Goal: Task Accomplishment & Management: Manage account settings

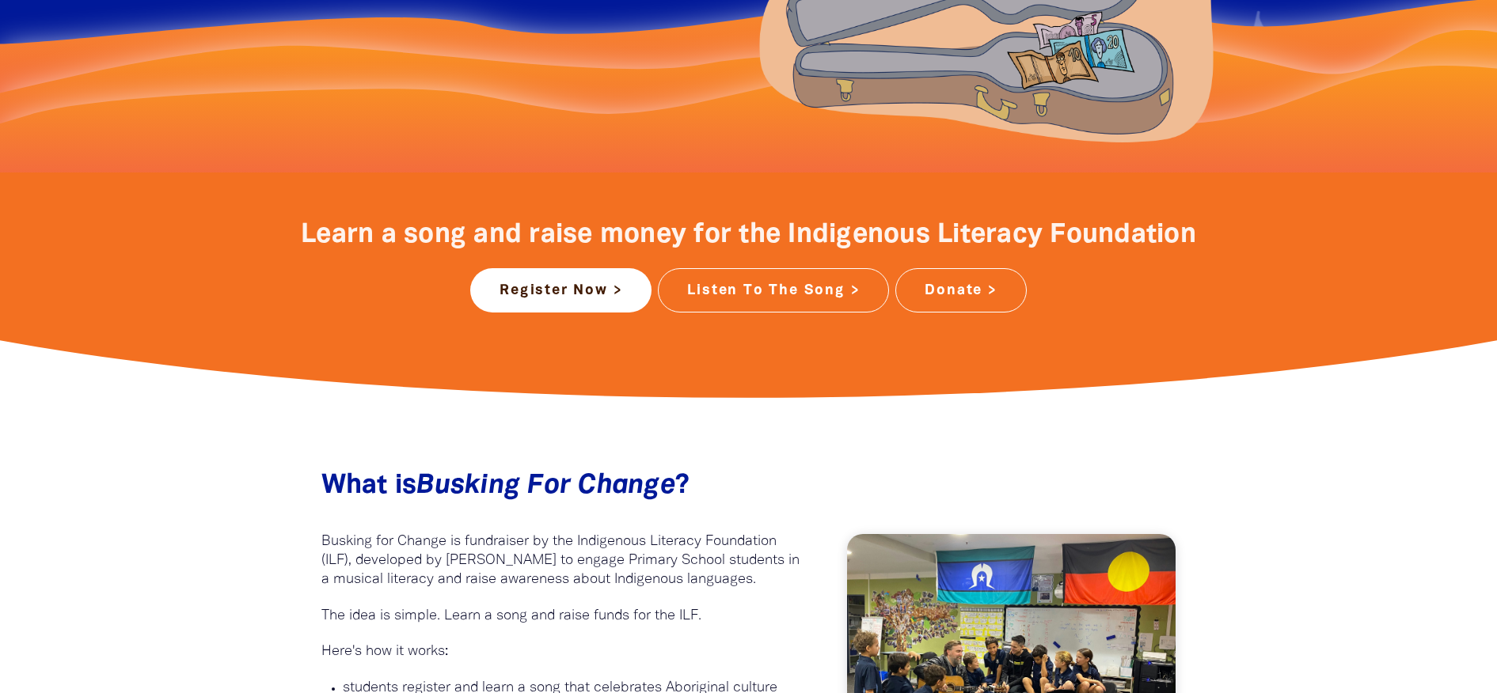
scroll to position [554, 0]
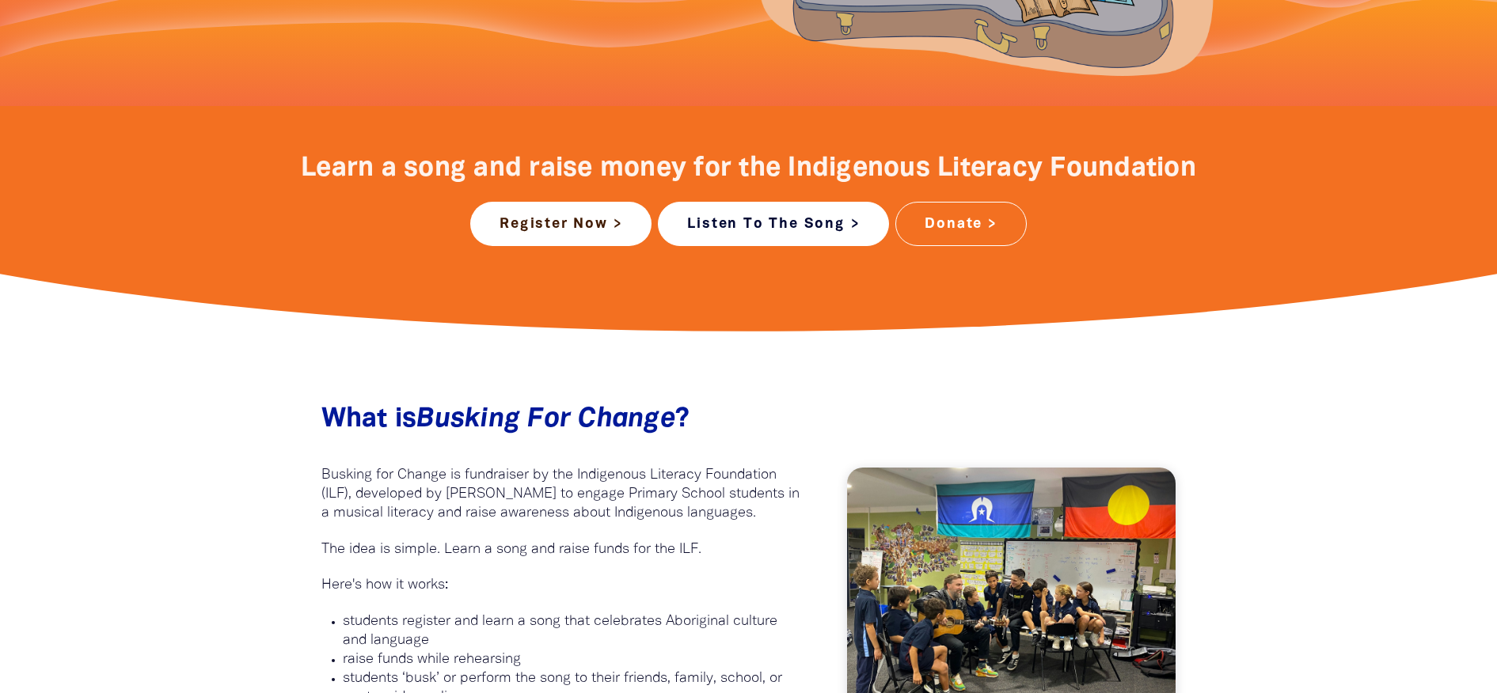
click at [754, 218] on link "Listen To The Song >" at bounding box center [773, 224] width 231 height 44
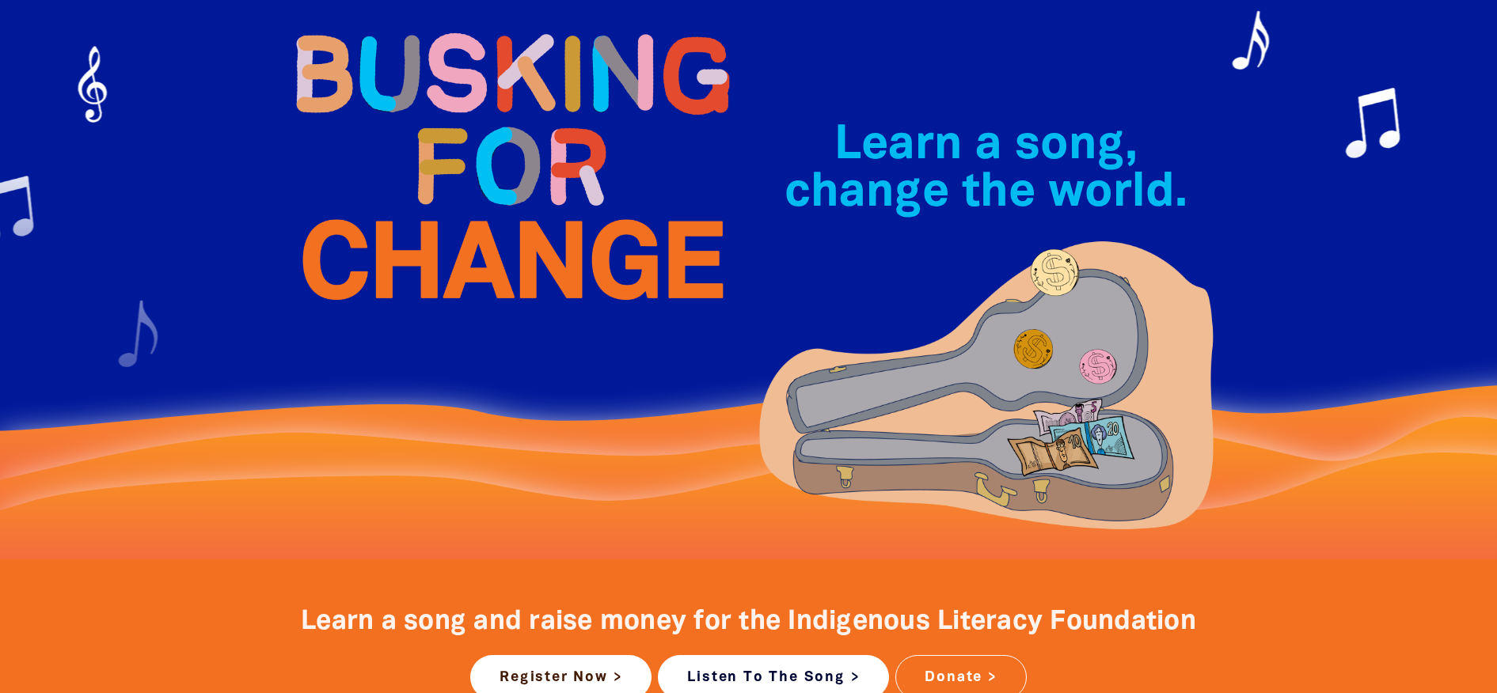
scroll to position [0, 0]
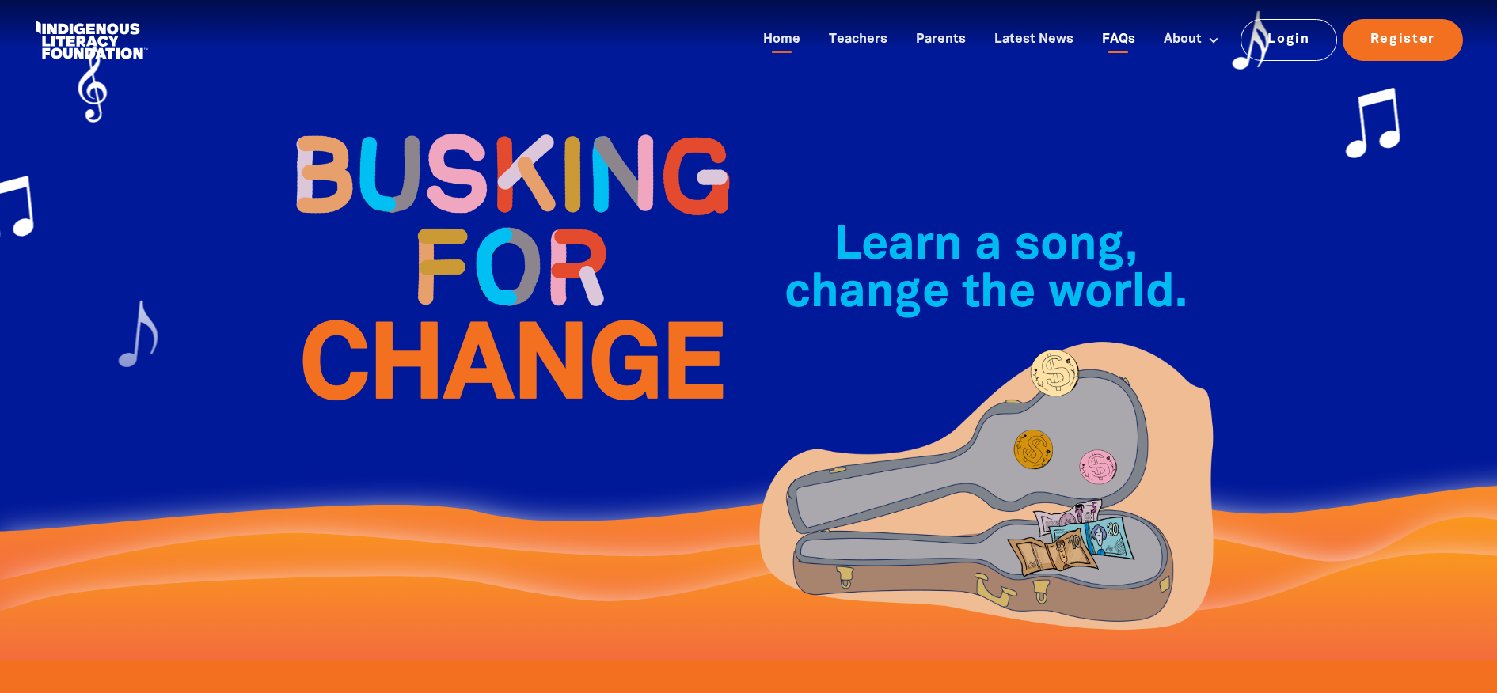
click at [1125, 31] on link "FAQs" at bounding box center [1118, 40] width 52 height 26
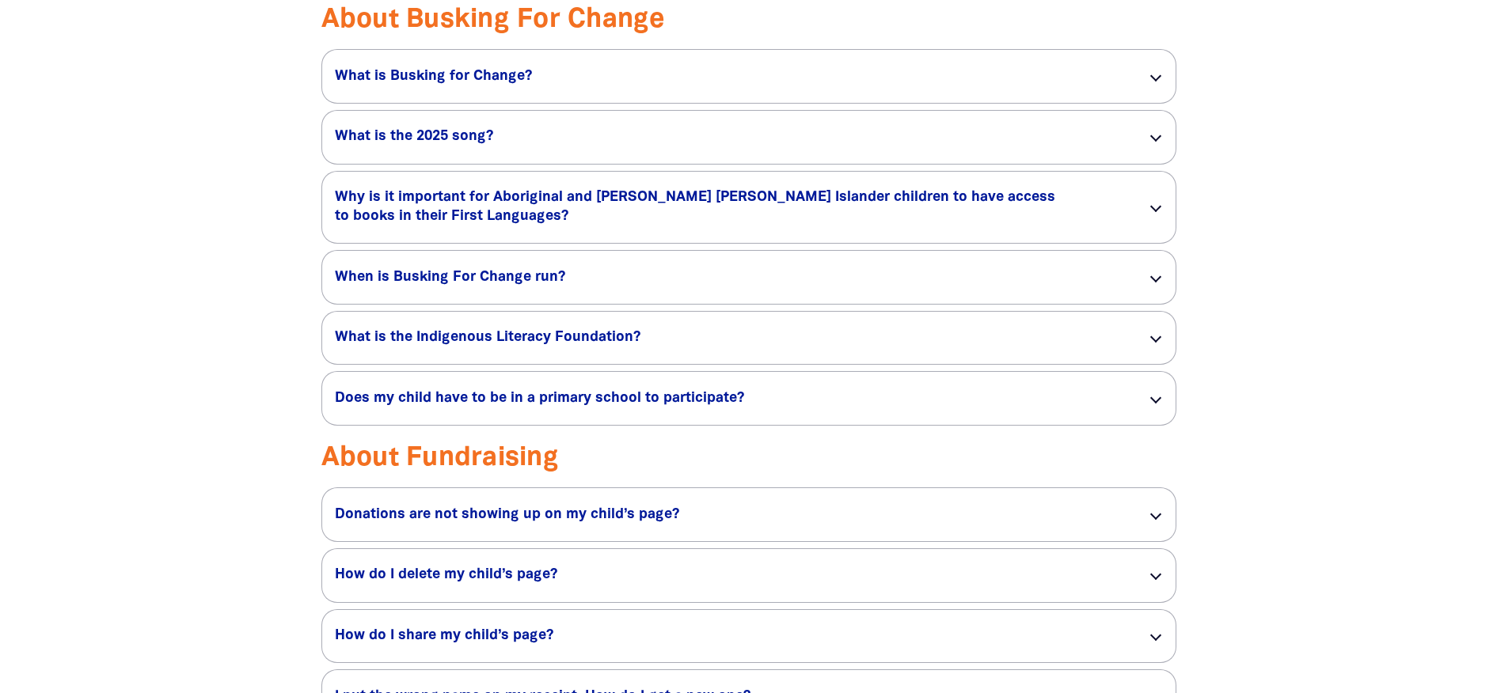
scroll to position [1346, 0]
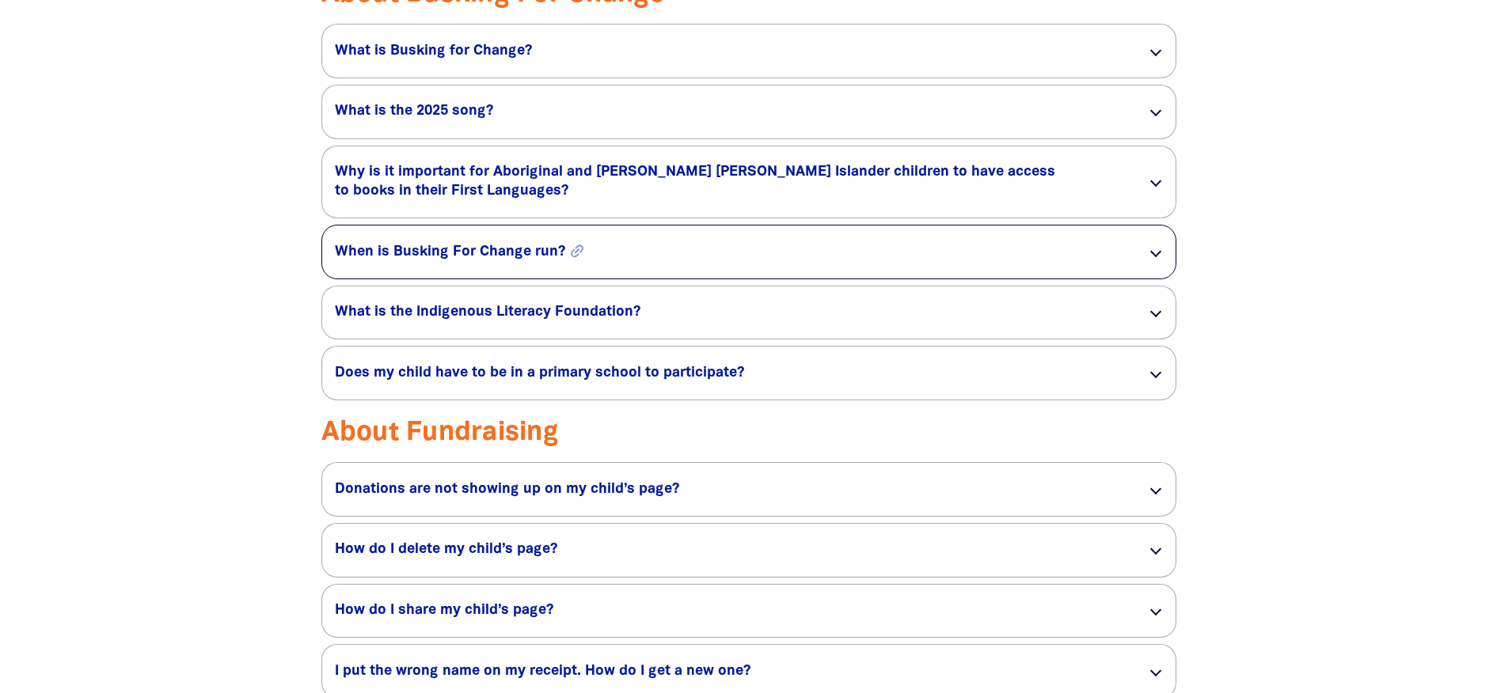
click at [938, 258] on h5 "When is Busking For Change run? link" at bounding box center [728, 252] width 787 height 19
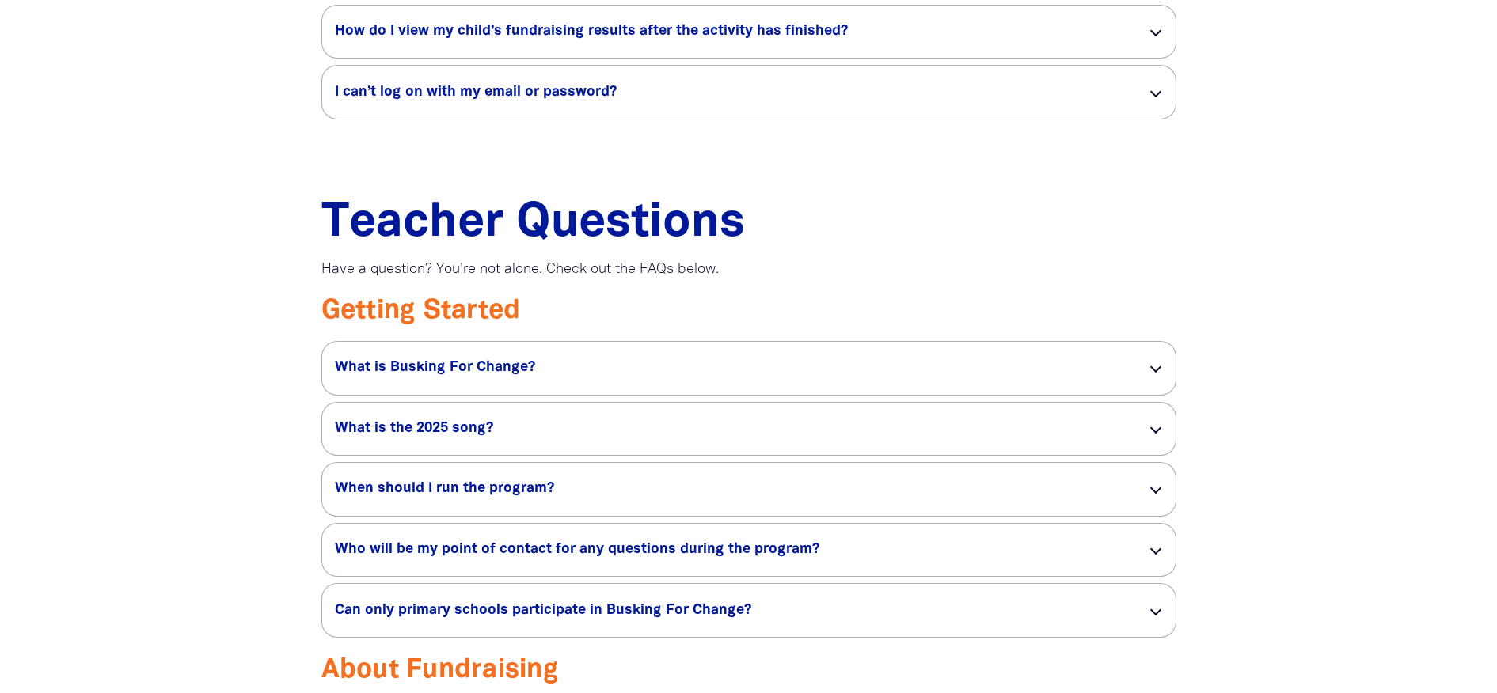
scroll to position [2691, 0]
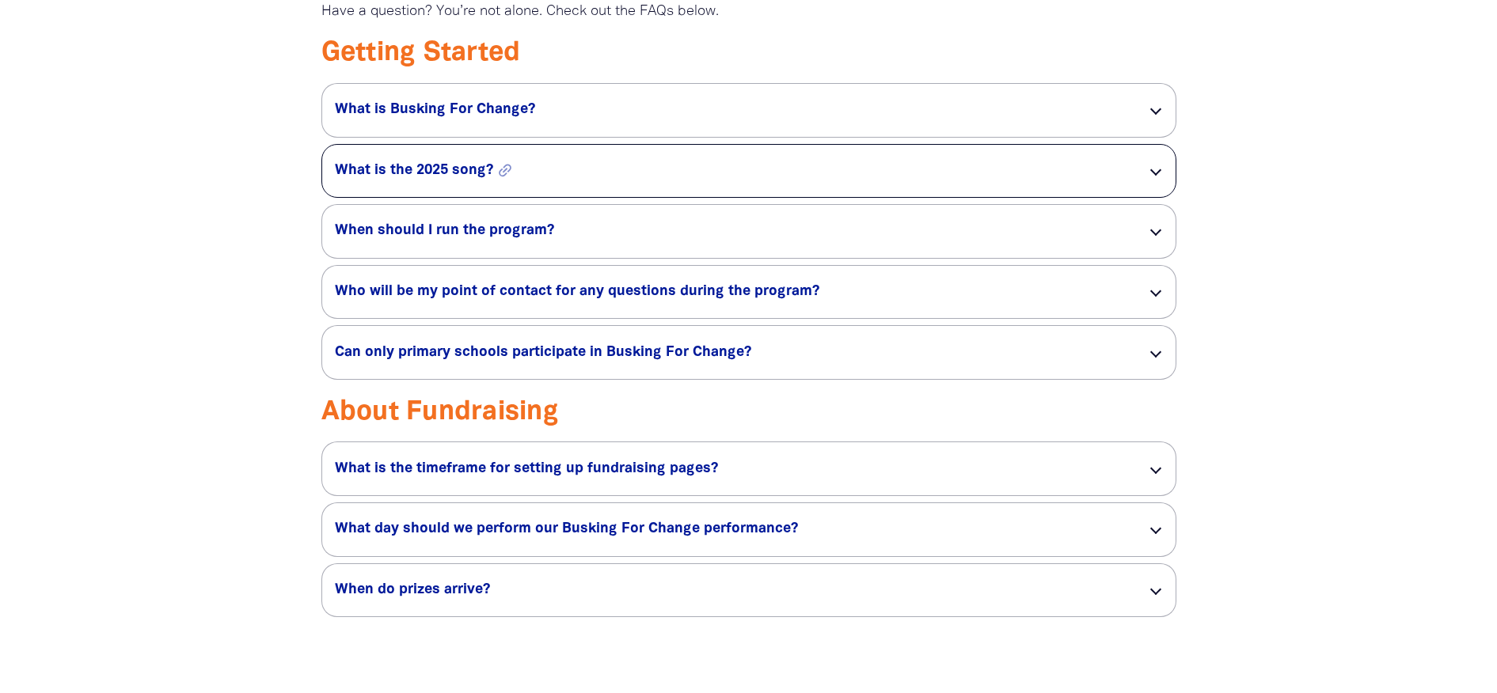
click at [610, 174] on h5 "What is the 2025 song? link" at bounding box center [728, 170] width 787 height 19
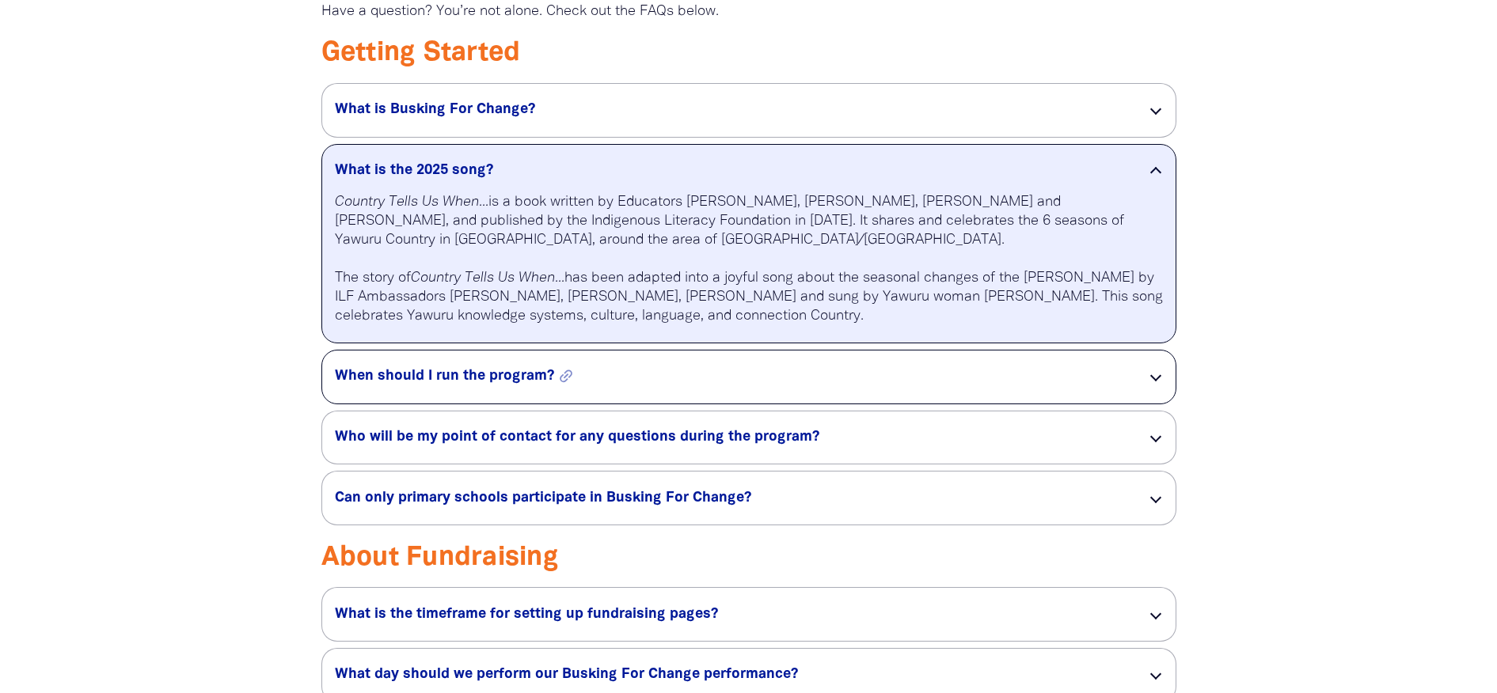
click at [756, 383] on h5 "When should I run the program? link" at bounding box center [728, 376] width 787 height 19
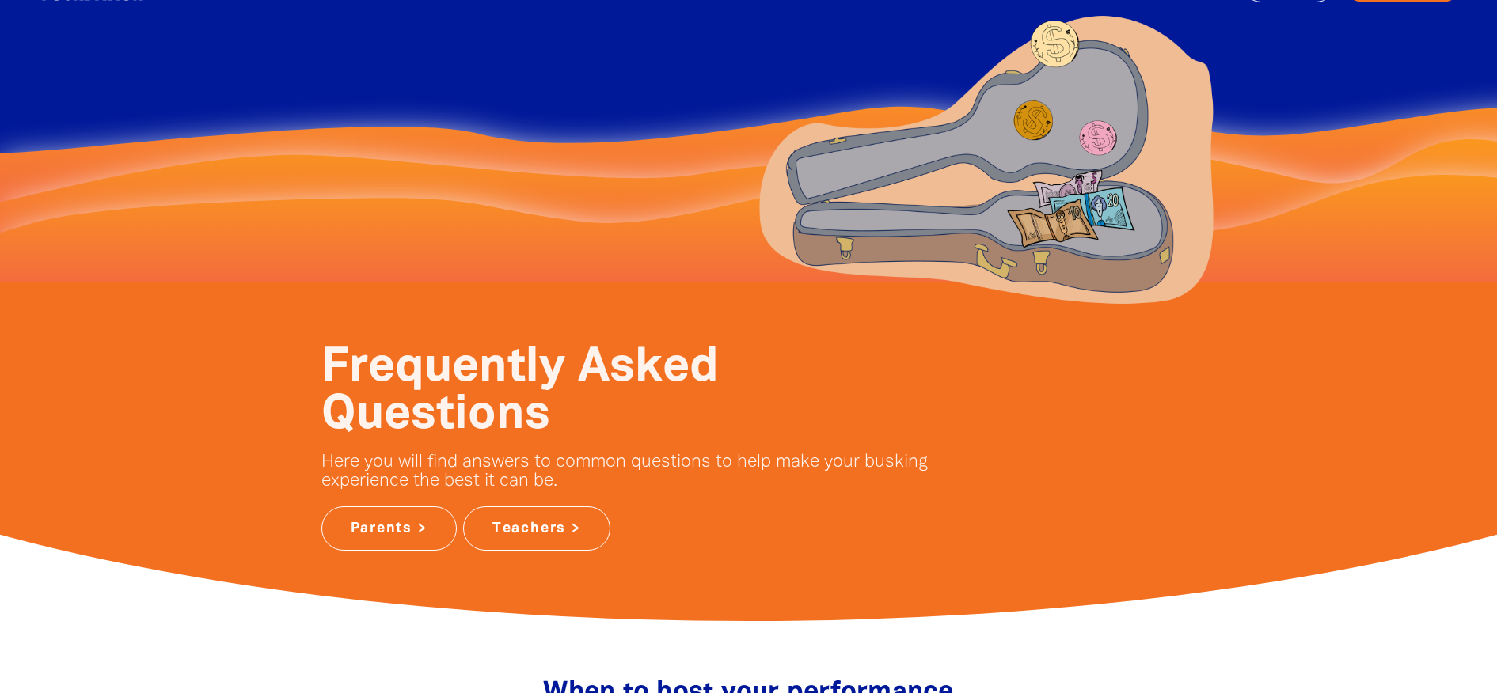
scroll to position [0, 0]
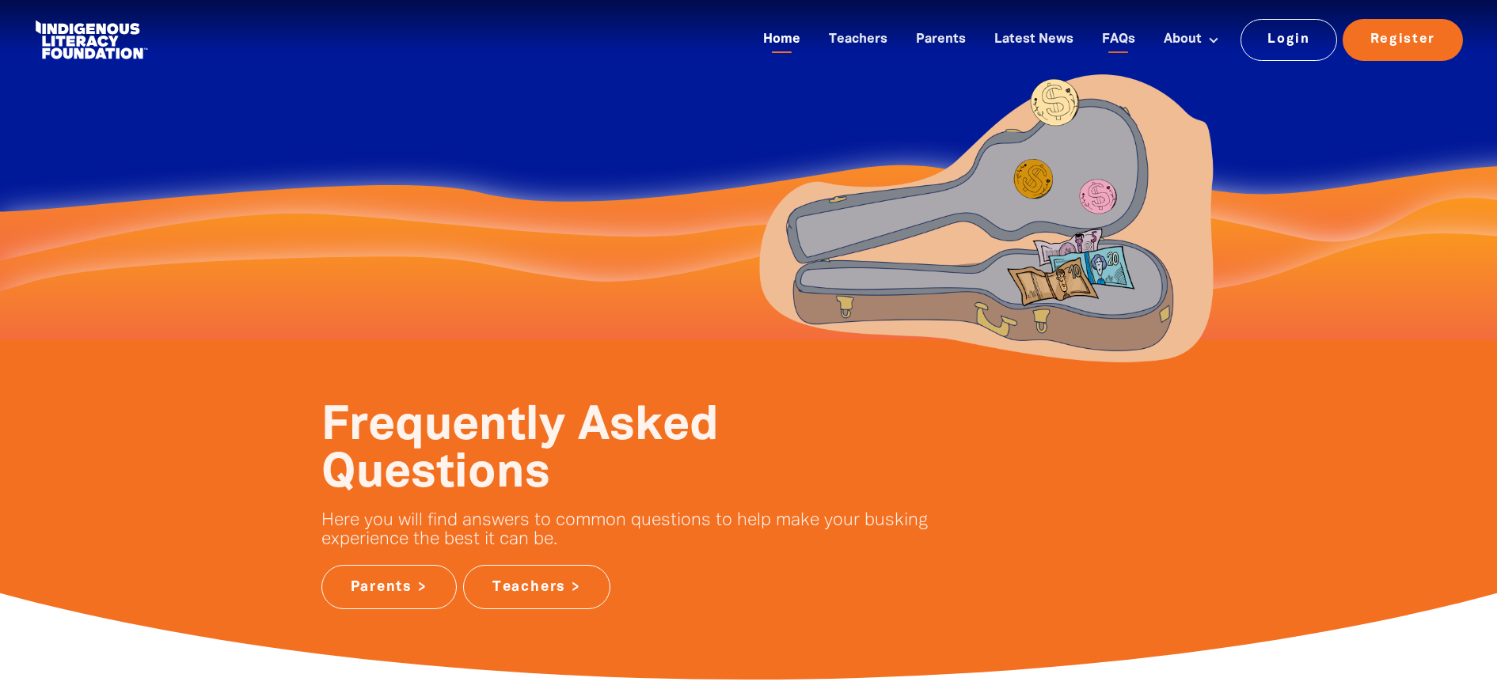
click at [788, 30] on link "Home" at bounding box center [782, 40] width 56 height 26
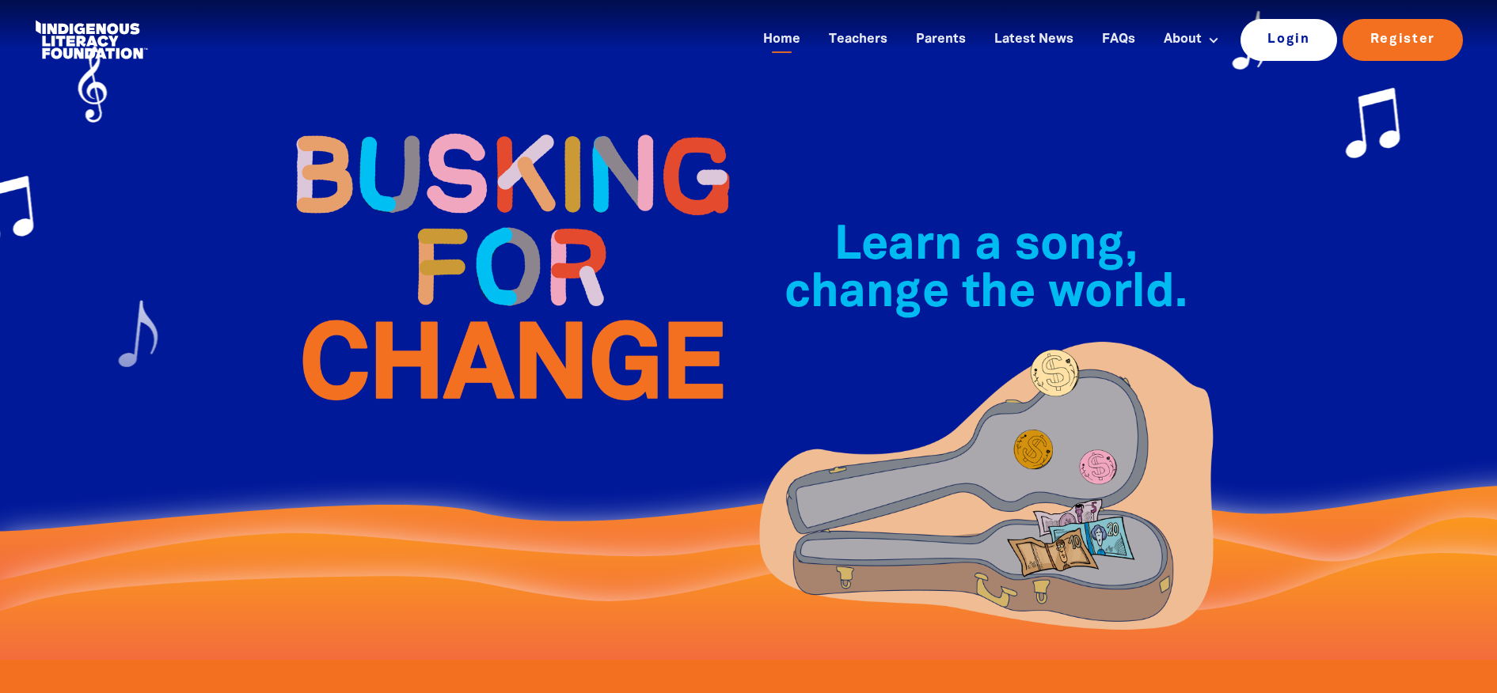
click at [1277, 40] on link "Login" at bounding box center [1288, 39] width 97 height 41
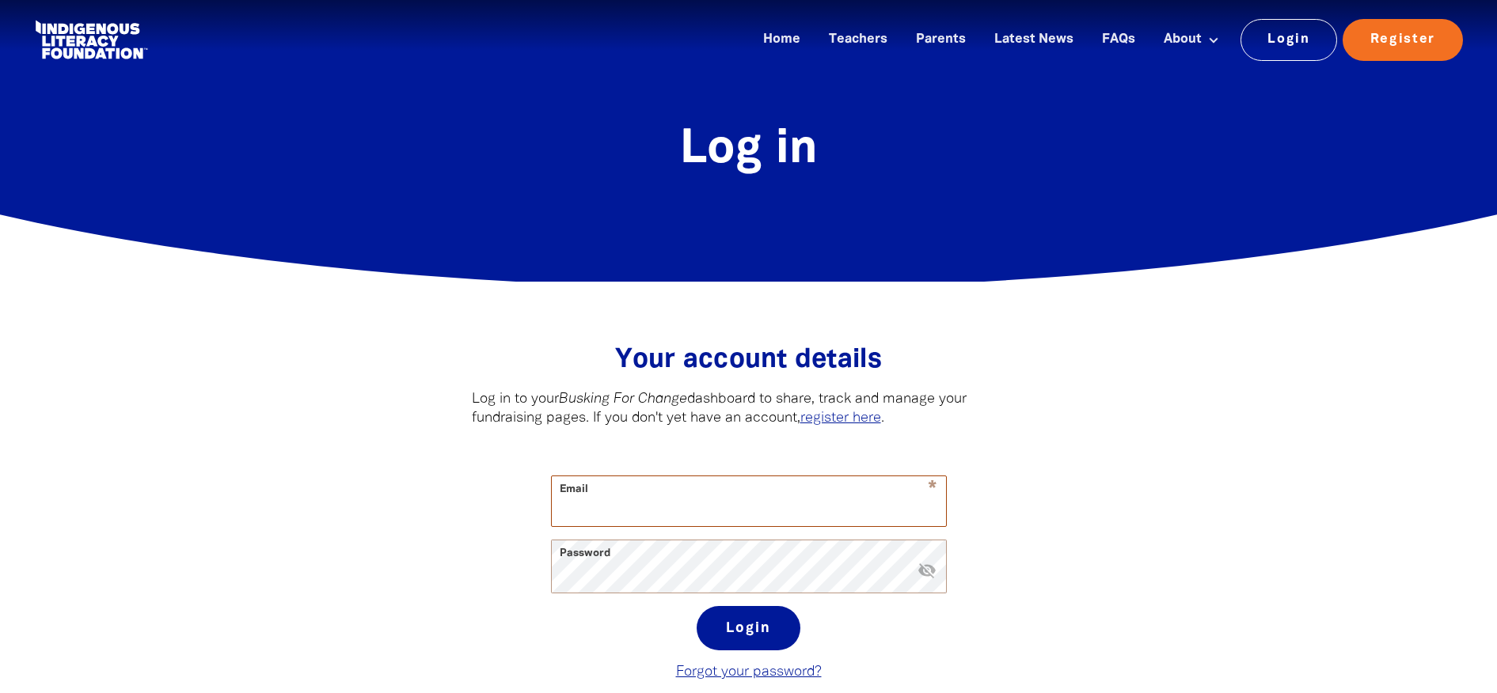
click at [791, 496] on input "Email" at bounding box center [749, 502] width 394 height 50
click at [697, 606] on button "Login" at bounding box center [749, 628] width 104 height 44
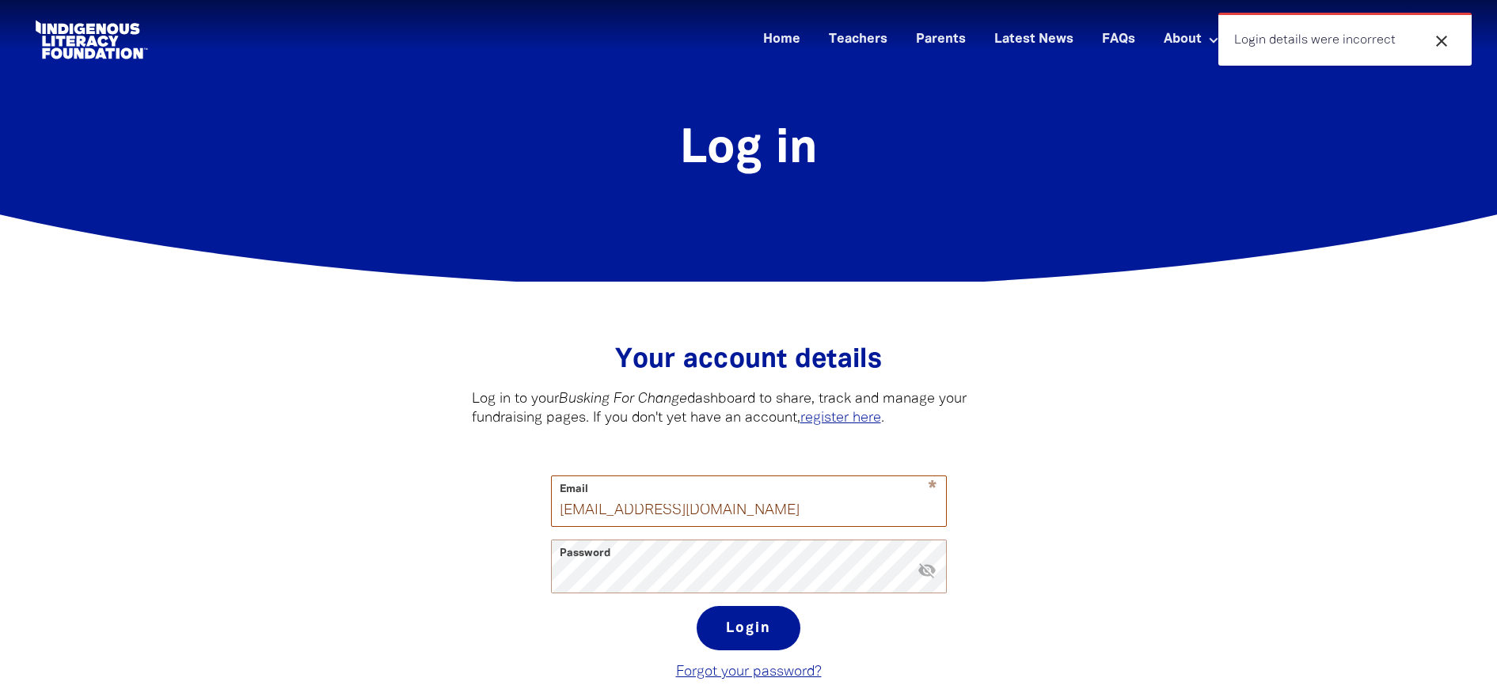
drag, startPoint x: 734, startPoint y: 509, endPoint x: 393, endPoint y: 502, distance: 341.2
click at [393, 502] on div "Your account details﻿ Log in to your Busking For Change dashboard to share, tra…" at bounding box center [749, 514] width 950 height 464
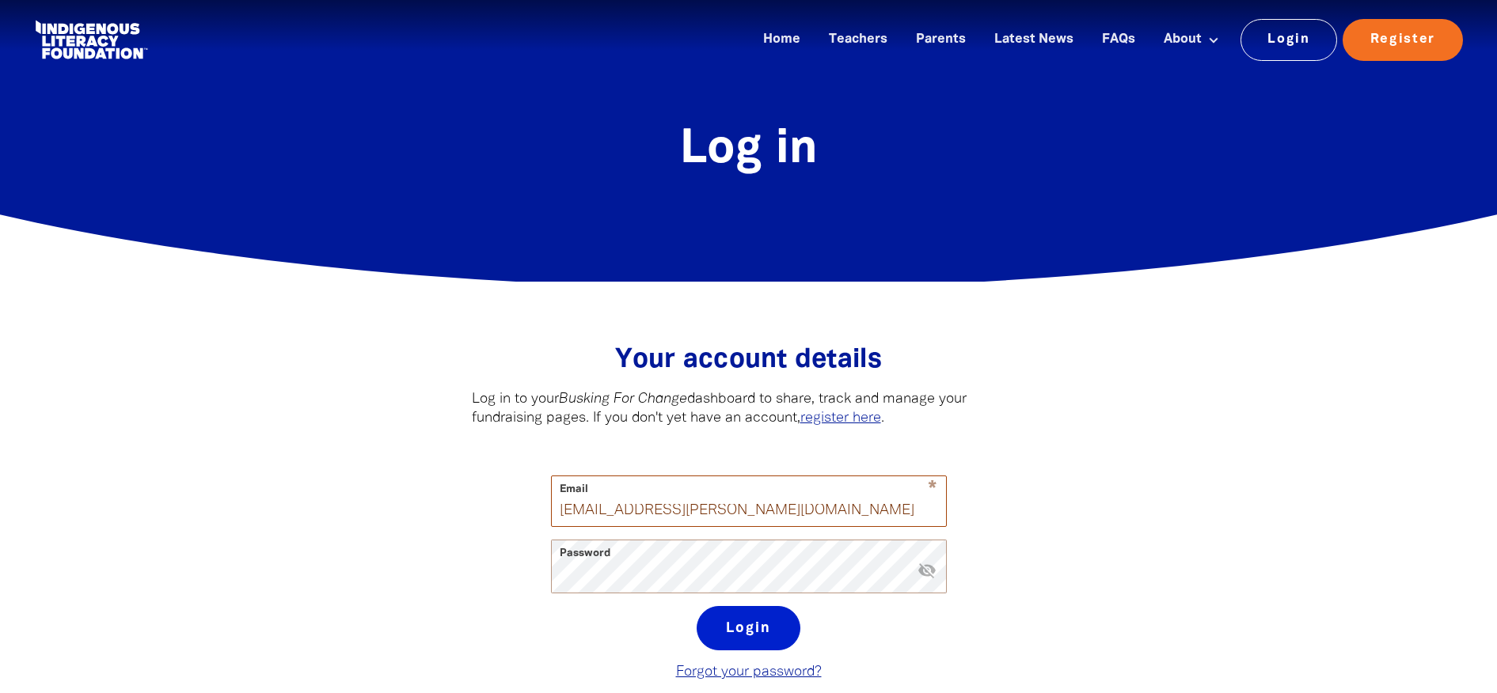
type input "[EMAIL_ADDRESS][PERSON_NAME][DOMAIN_NAME]"
click at [730, 624] on button "Login" at bounding box center [749, 628] width 104 height 44
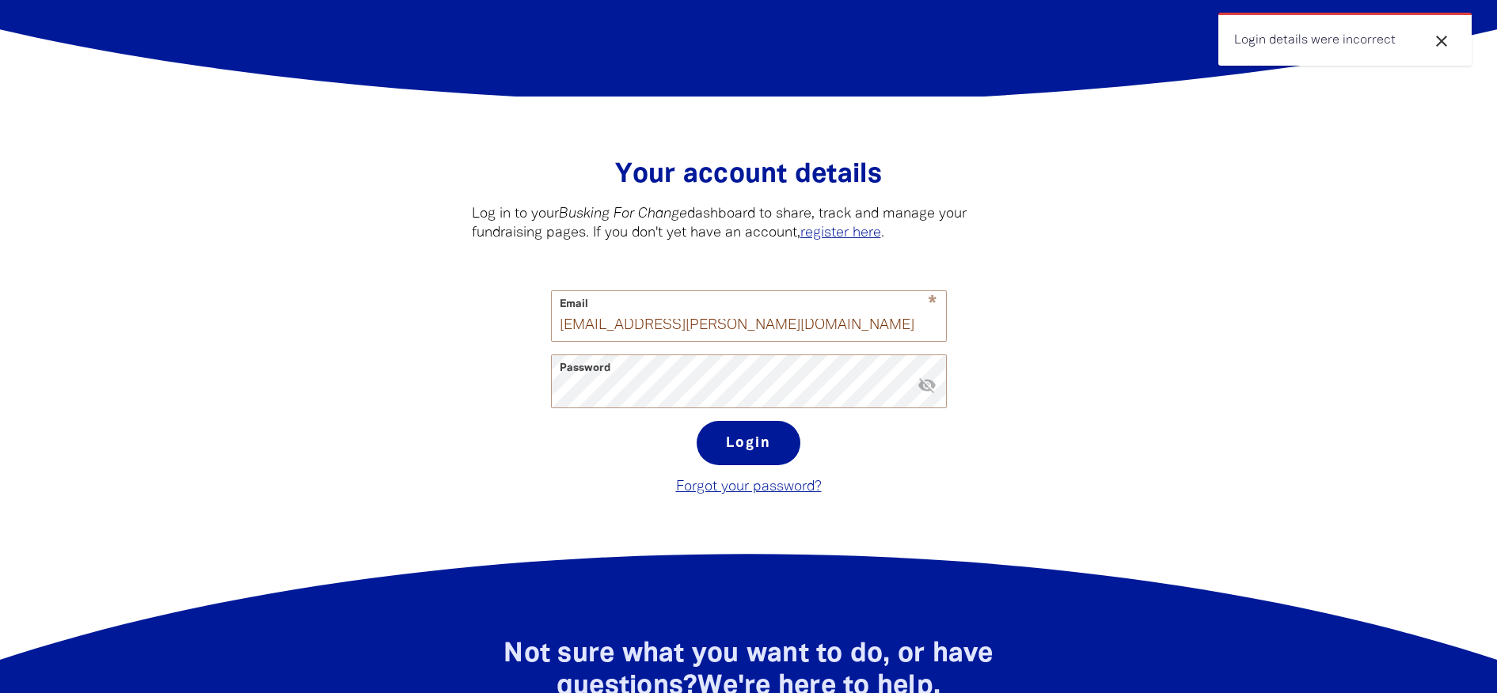
scroll to position [79, 0]
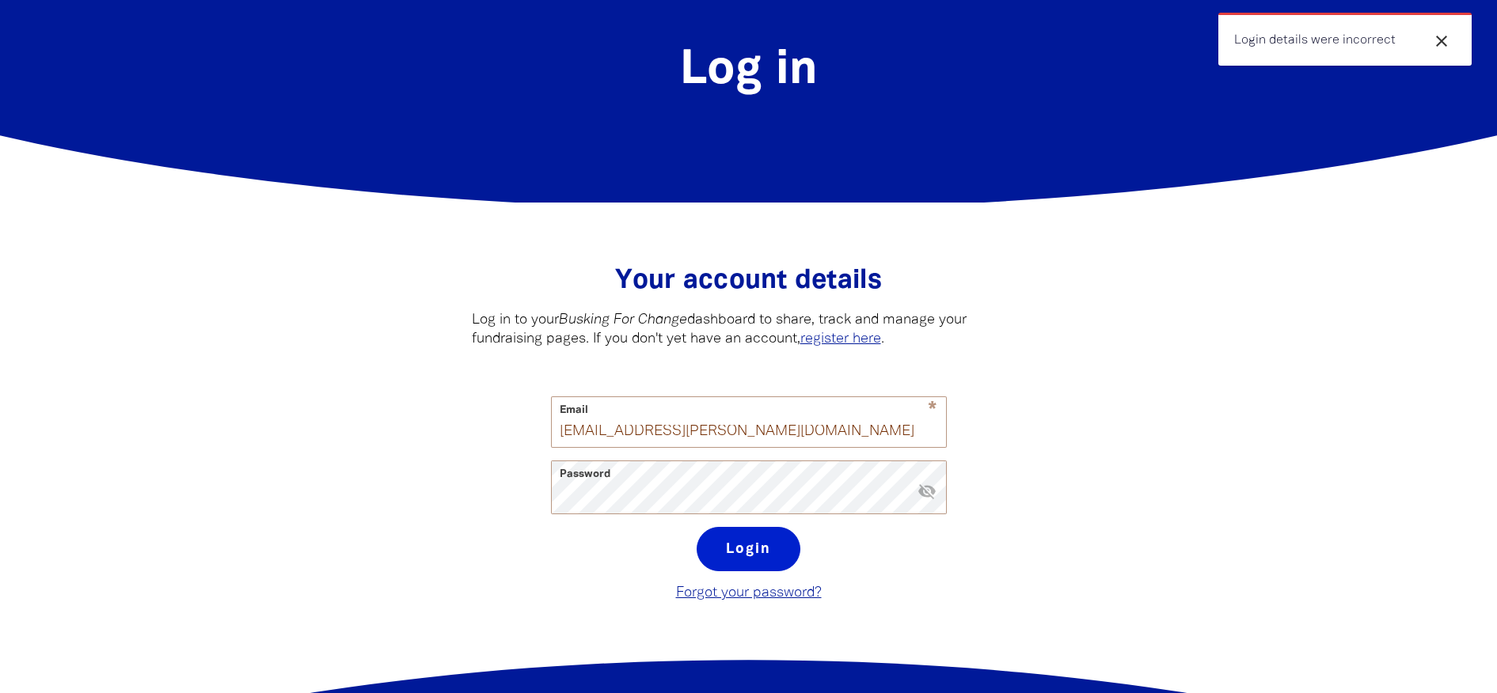
click at [754, 545] on button "Login" at bounding box center [749, 549] width 104 height 44
click at [746, 595] on link "Forgot your password?" at bounding box center [749, 593] width 146 height 13
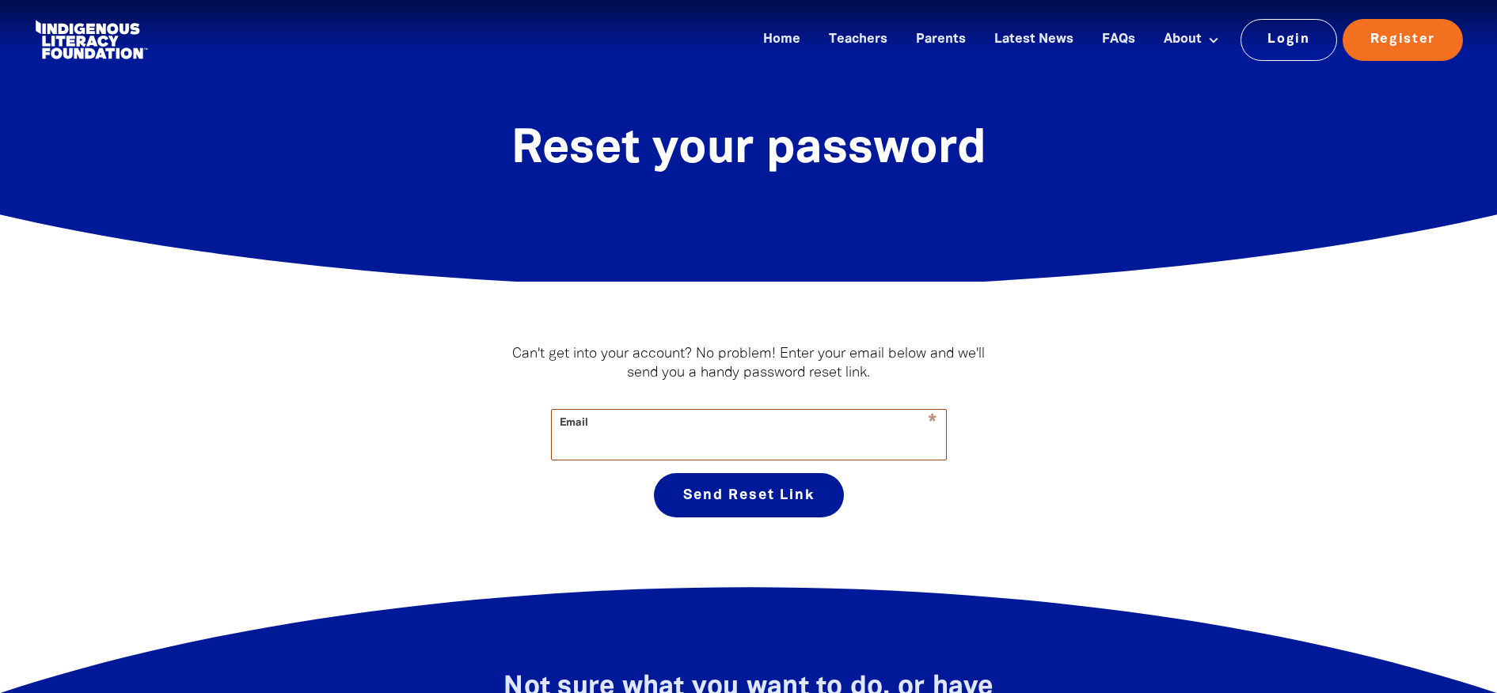
click at [651, 441] on input "Email" at bounding box center [749, 435] width 394 height 50
click at [627, 440] on input "Email" at bounding box center [749, 435] width 394 height 50
paste input "[EMAIL_ADDRESS][PERSON_NAME][DOMAIN_NAME]"
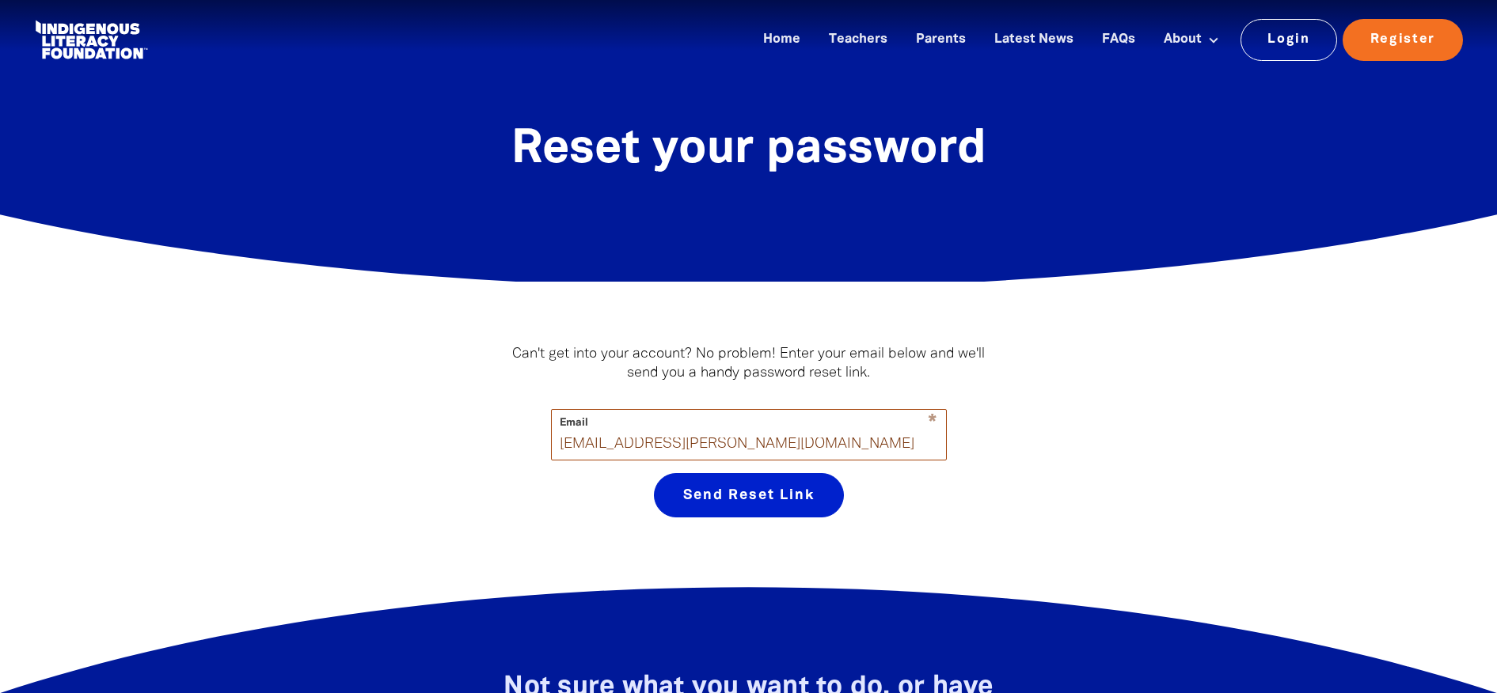
type input "[EMAIL_ADDRESS][PERSON_NAME][DOMAIN_NAME]"
click at [749, 504] on button "Send Reset Link" at bounding box center [749, 495] width 190 height 44
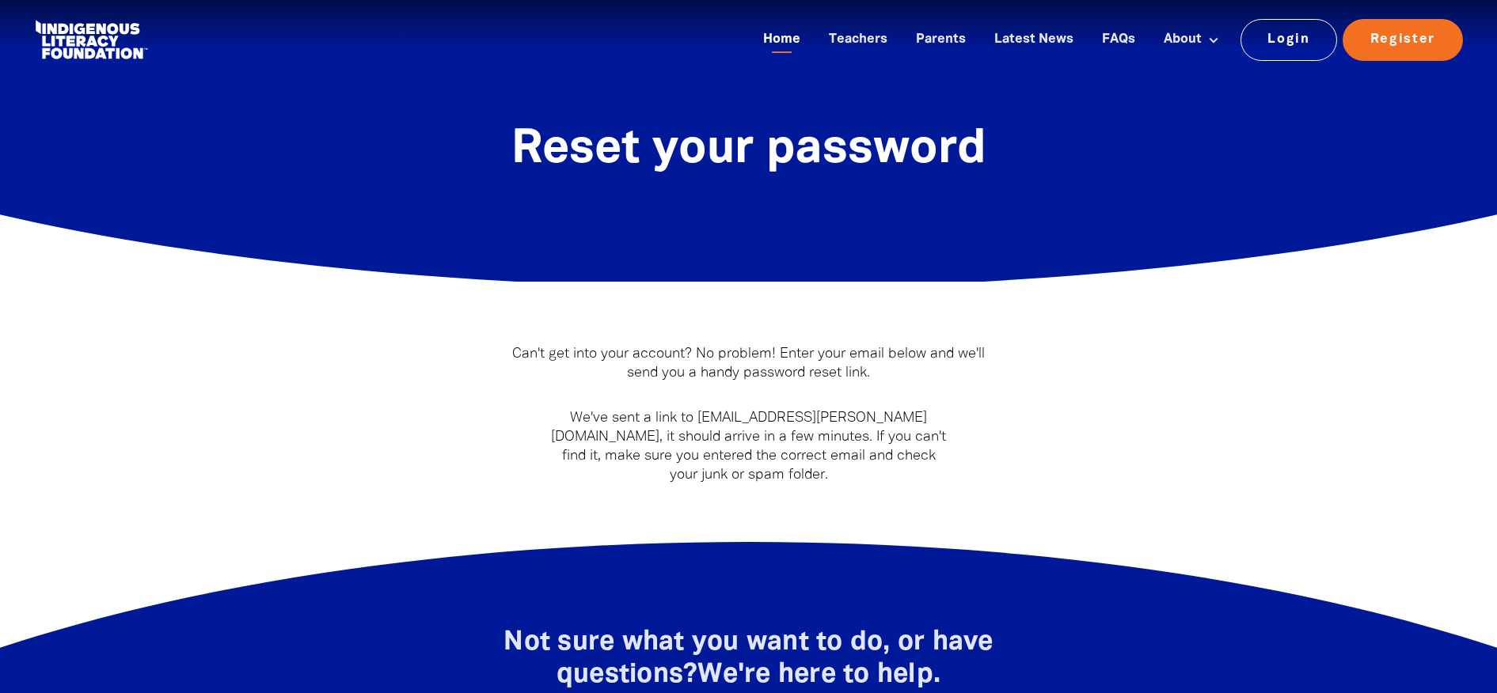
click at [777, 36] on link "Home" at bounding box center [782, 40] width 56 height 26
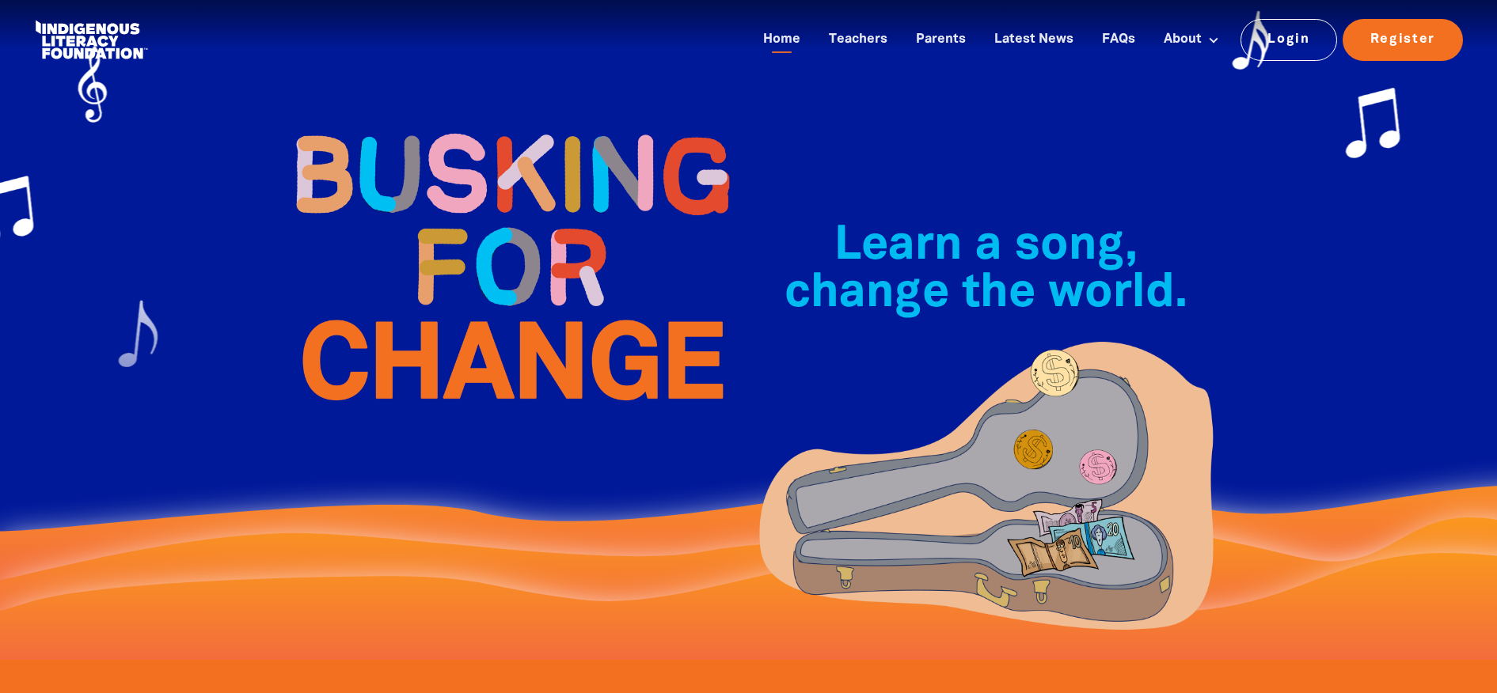
click at [1006, 502] on img at bounding box center [986, 489] width 475 height 310
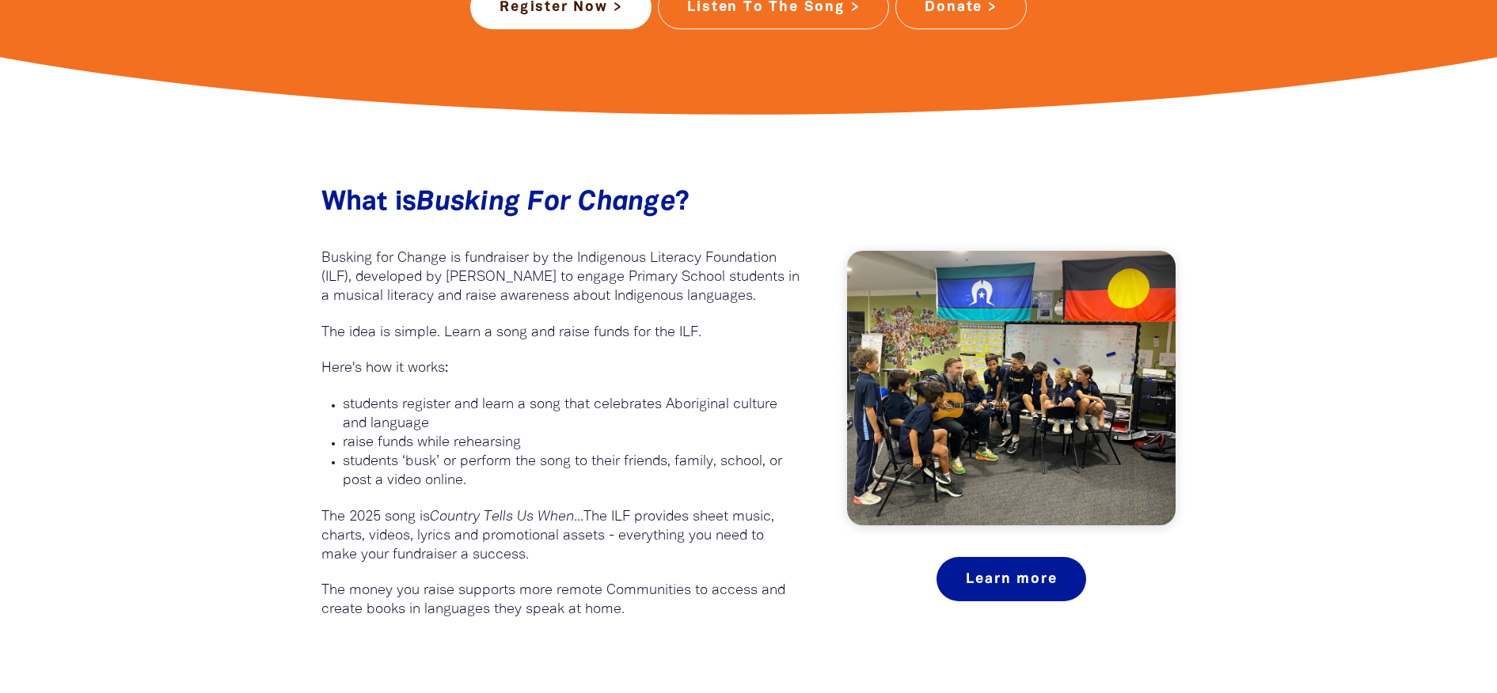
scroll to position [792, 0]
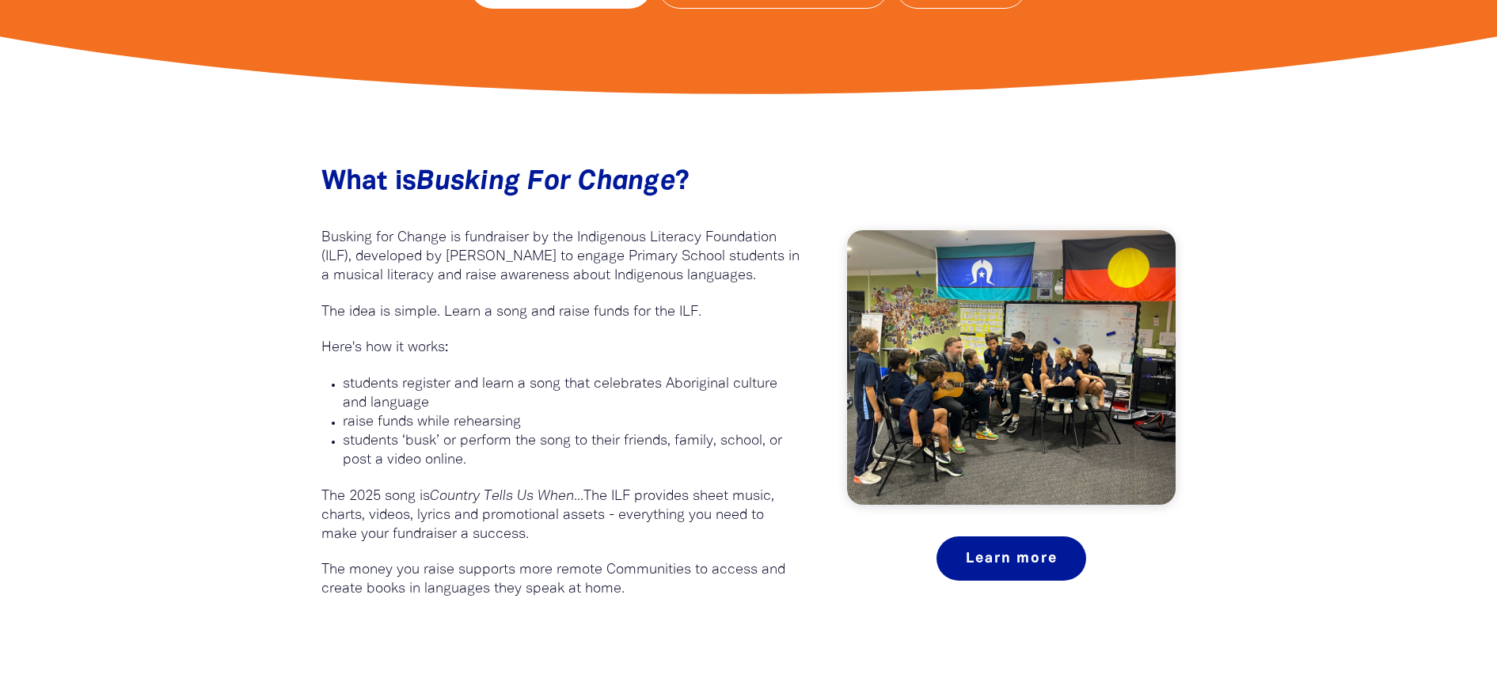
click at [957, 412] on img at bounding box center [1011, 367] width 329 height 275
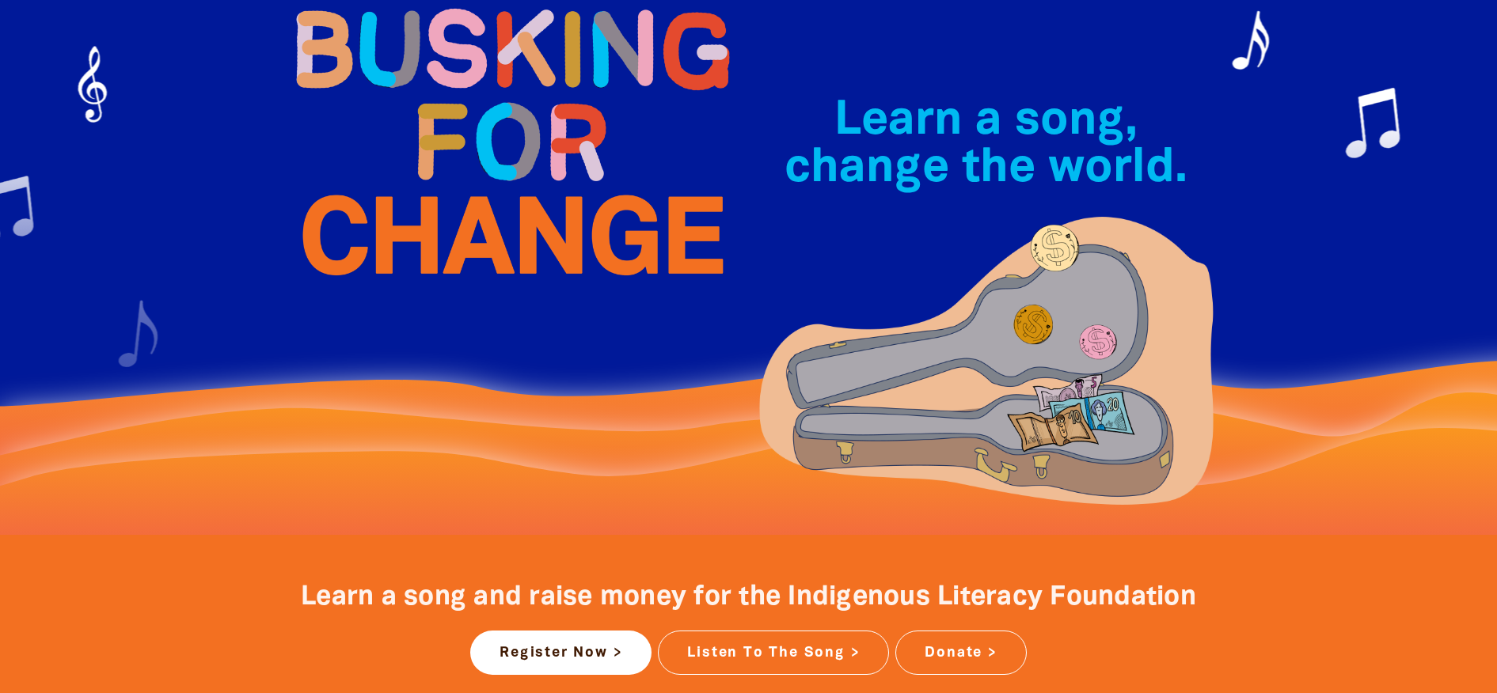
scroll to position [0, 0]
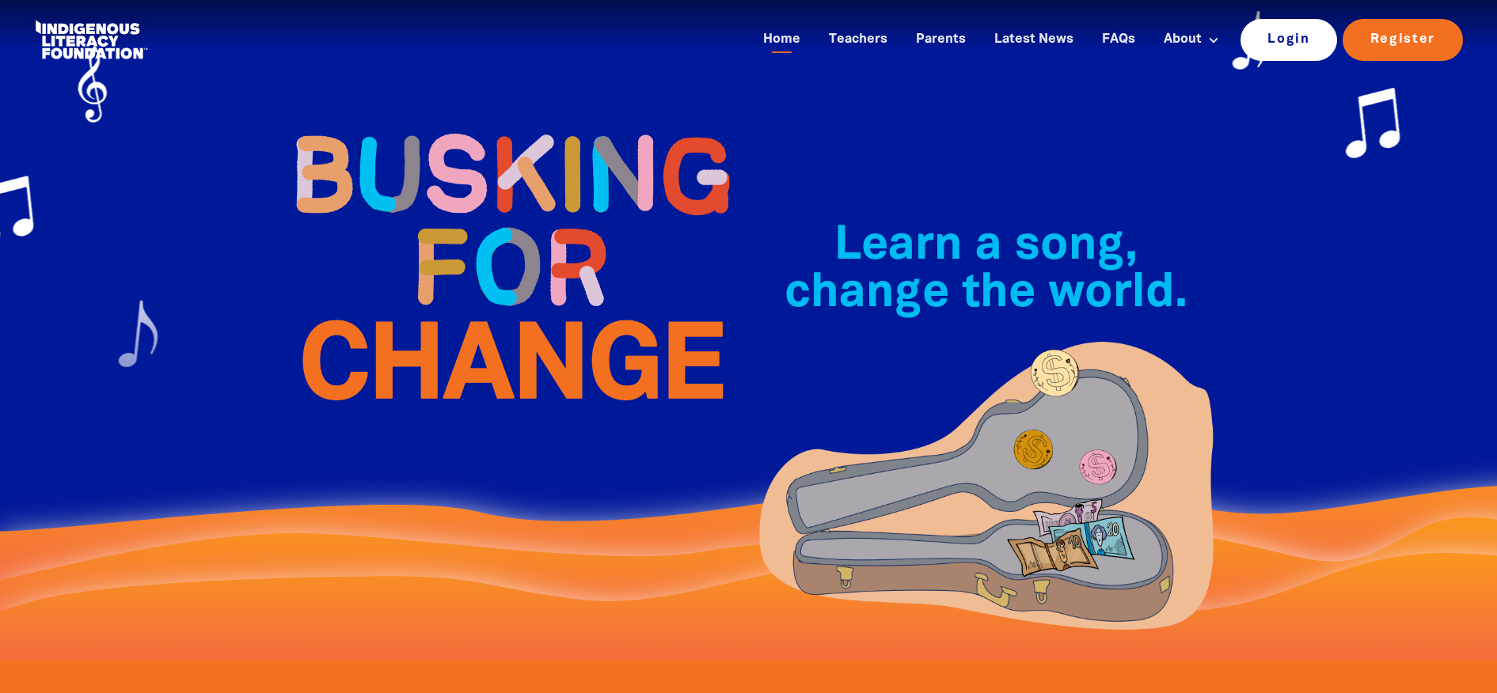
click at [1301, 32] on link "Login" at bounding box center [1288, 39] width 97 height 41
